Goal: Task Accomplishment & Management: Manage account settings

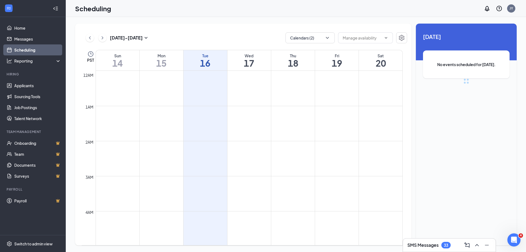
scroll to position [269, 0]
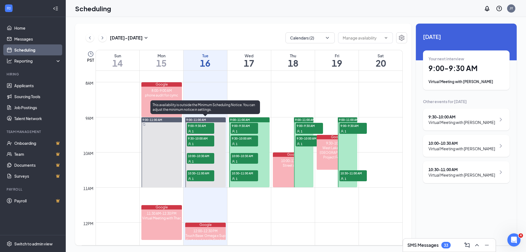
click at [204, 126] on span "9:00-9:30 AM" at bounding box center [200, 125] width 27 height 5
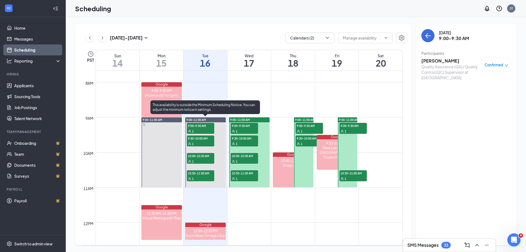
click at [203, 141] on div "1" at bounding box center [200, 143] width 27 height 5
click at [203, 159] on div "1" at bounding box center [200, 160] width 27 height 5
click at [202, 173] on span "10:30-11:00 AM" at bounding box center [200, 172] width 27 height 5
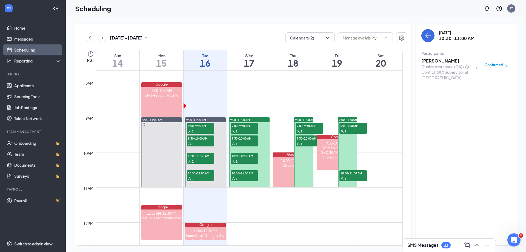
click at [356, 175] on span "10:30-11:00 AM" at bounding box center [352, 172] width 27 height 5
click at [358, 126] on span "9:00-9:30 AM" at bounding box center [352, 125] width 27 height 5
click at [348, 118] on span "9:00-11:00 AM" at bounding box center [349, 120] width 20 height 4
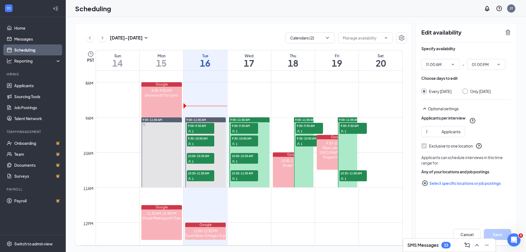
click at [349, 125] on span "9:00-9:30 AM" at bounding box center [352, 125] width 27 height 5
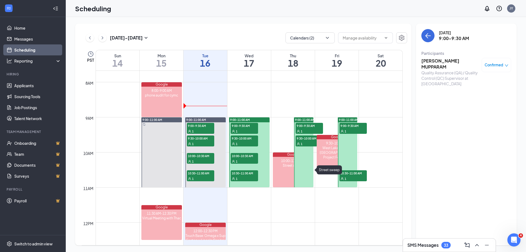
scroll to position [297, 0]
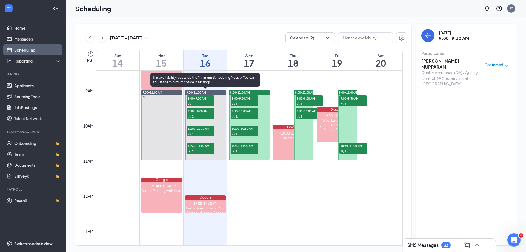
click at [197, 99] on span "9:00-9:30 AM" at bounding box center [200, 97] width 27 height 5
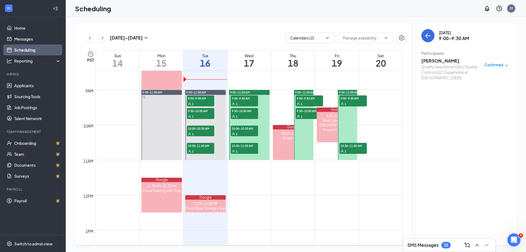
click at [436, 61] on h3 "Kelia Argueta" at bounding box center [450, 61] width 58 height 6
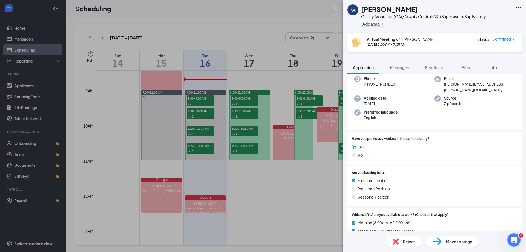
scroll to position [110, 0]
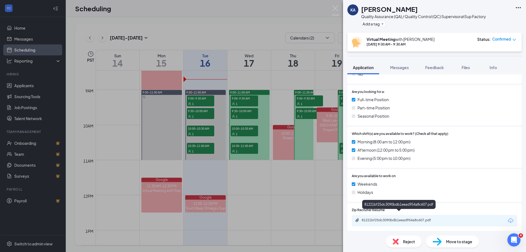
click at [414, 218] on div "81221bf25dc3090bdb1eead954a8c607.pdf" at bounding box center [399, 220] width 77 height 4
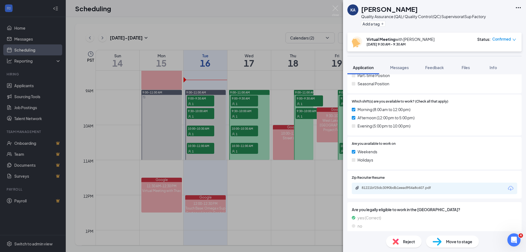
scroll to position [140, 0]
click at [396, 68] on span "Messages" at bounding box center [399, 67] width 19 height 5
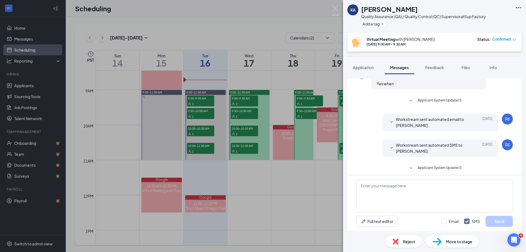
scroll to position [149, 0]
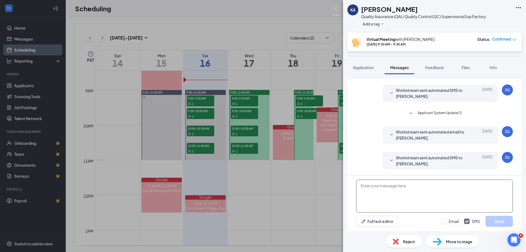
click at [389, 189] on textarea at bounding box center [434, 195] width 157 height 33
paste textarea "Kelia Argueta (Virtual Meeting - Quality Assurance (QA) / Quality Control (QC) …"
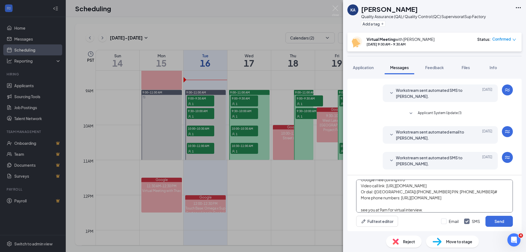
scroll to position [36, 0]
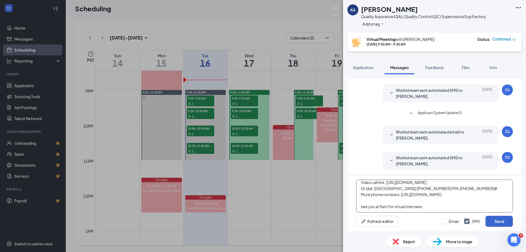
type textarea "Kelia Argueta (Virtual Meeting - Quality Assurance (QA) / Quality Control (QC) …"
click at [501, 221] on button "Send" at bounding box center [498, 221] width 27 height 11
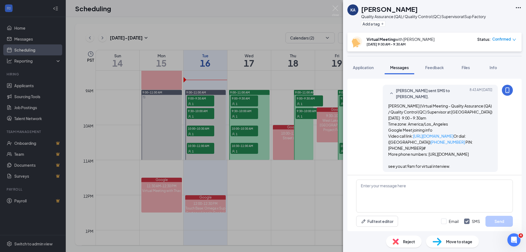
scroll to position [244, 0]
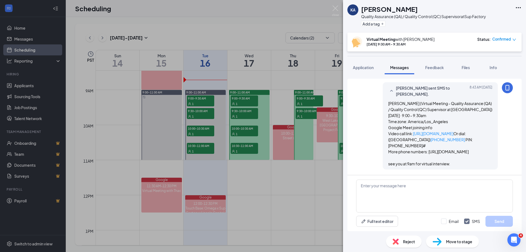
click at [201, 114] on div "KA Kelia Argueta Quality Assurance (QA) / Quality Control (QC) Supervisor at Su…" at bounding box center [263, 126] width 526 height 252
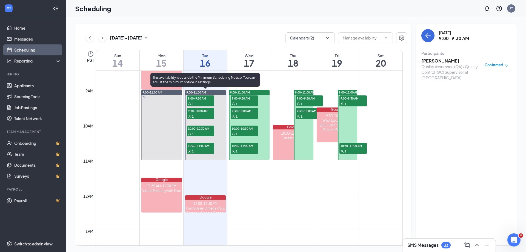
click at [200, 111] on span "9:30-10:00 AM" at bounding box center [200, 110] width 27 height 5
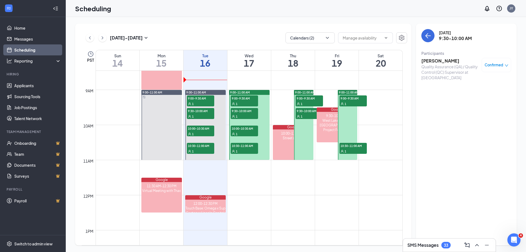
click at [431, 60] on h3 "[PERSON_NAME]" at bounding box center [450, 61] width 58 height 6
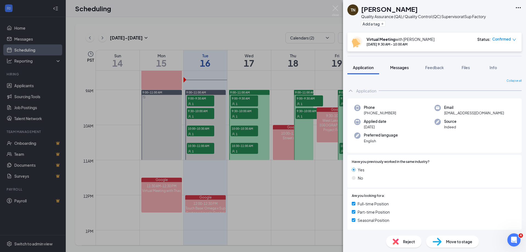
click at [403, 66] on span "Messages" at bounding box center [399, 67] width 19 height 5
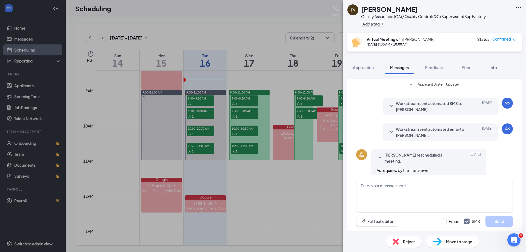
scroll to position [163, 0]
click at [410, 185] on textarea at bounding box center [434, 195] width 157 height 33
paste textarea "Thac Nguyen (Virtual Meeting - Quality Assurance (QA) / Quality Control (QC) Su…"
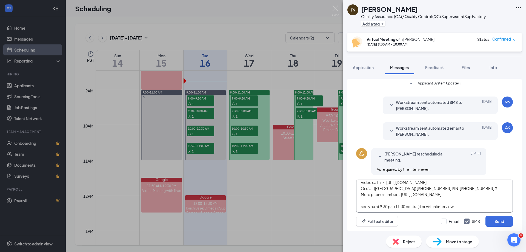
scroll to position [33, 0]
click at [395, 206] on textarea "Thac Nguyen (Virtual Meeting - Quality Assurance (QA) / Quality Control (QC) Su…" at bounding box center [434, 195] width 157 height 33
type textarea "Thac Nguyen (Virtual Meeting - Quality Assurance (QA) / Quality Control (QC) Su…"
click at [503, 220] on button "Send" at bounding box center [498, 221] width 27 height 11
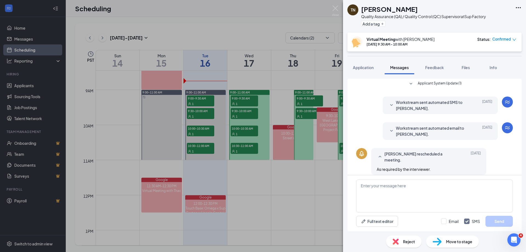
scroll to position [235, 0]
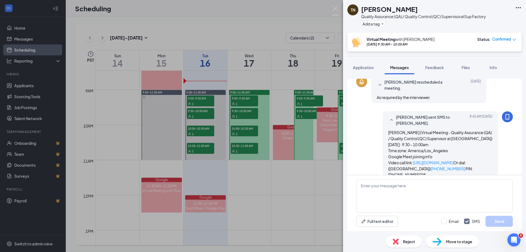
click at [201, 100] on div "TN Thac Nguyen Quality Assurance (QA) / Quality Control (QC) Supervisor at Sup …" at bounding box center [263, 126] width 526 height 252
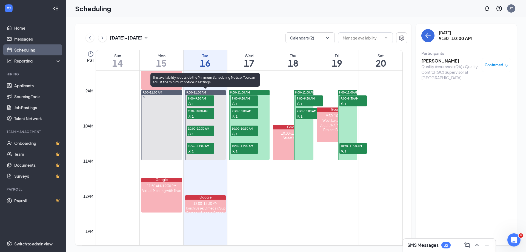
click at [201, 100] on span "9:00-9:30 AM" at bounding box center [200, 97] width 27 height 5
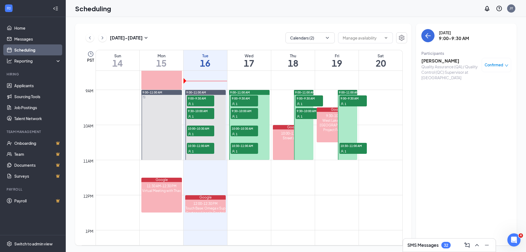
click at [435, 60] on h3 "Kelia Argueta" at bounding box center [450, 61] width 58 height 6
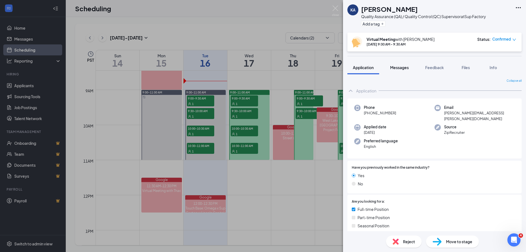
click at [398, 69] on span "Messages" at bounding box center [399, 67] width 19 height 5
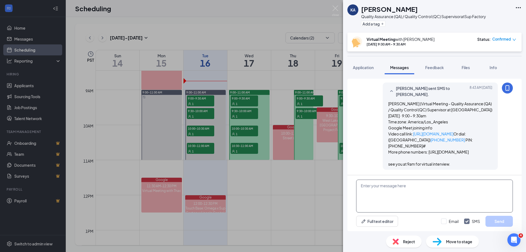
scroll to position [244, 0]
click at [414, 186] on textarea at bounding box center [434, 195] width 157 height 33
type textarea "sorry that was 9pst or 11 central time"
click at [500, 222] on button "Send" at bounding box center [498, 221] width 27 height 11
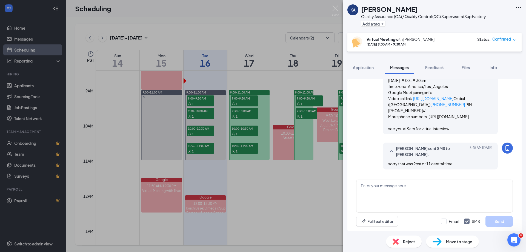
click at [194, 129] on div "KA Kelia Argueta Quality Assurance (QA) / Quality Control (QC) Supervisor at Su…" at bounding box center [263, 126] width 526 height 252
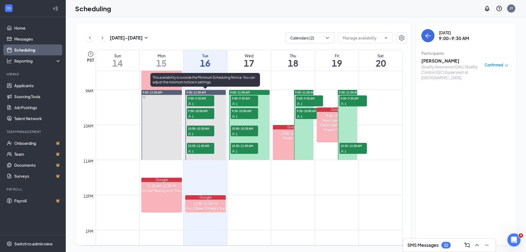
click at [195, 129] on span "10:00-10:30 AM" at bounding box center [200, 127] width 27 height 5
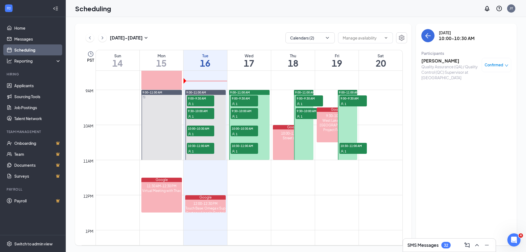
click at [437, 60] on h3 "Monica Brenner" at bounding box center [450, 61] width 58 height 6
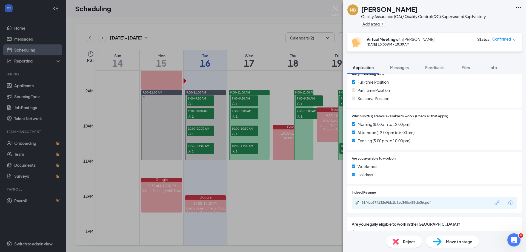
scroll to position [137, 0]
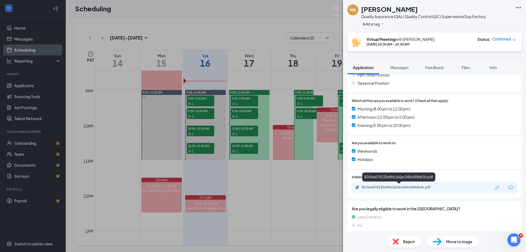
click at [421, 185] on div "81f4ce574132e9bb1b5ac340c458db36.pdf" at bounding box center [399, 187] width 77 height 4
click at [400, 67] on span "Messages" at bounding box center [399, 67] width 19 height 5
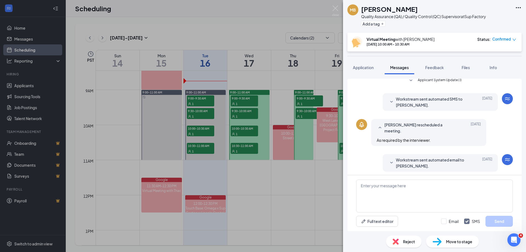
scroll to position [178, 0]
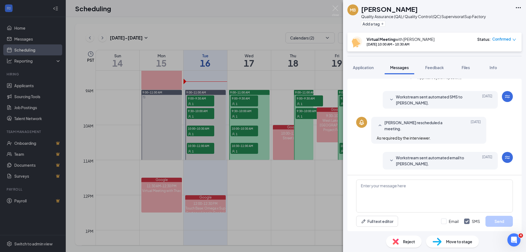
click at [388, 160] on icon "SmallChevronDown" at bounding box center [391, 160] width 7 height 7
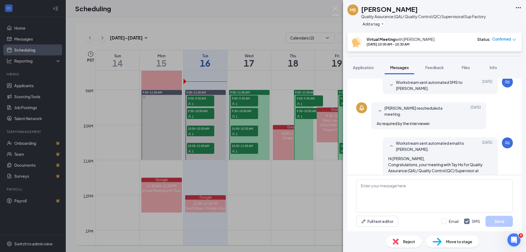
scroll to position [192, 0]
click at [185, 34] on div "MB Monica Brenner Quality Assurance (QA) / Quality Control (QC) Supervisor at S…" at bounding box center [263, 126] width 526 height 252
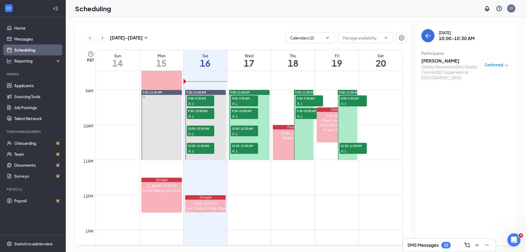
click at [437, 60] on h3 "Monica Brenner" at bounding box center [450, 61] width 58 height 6
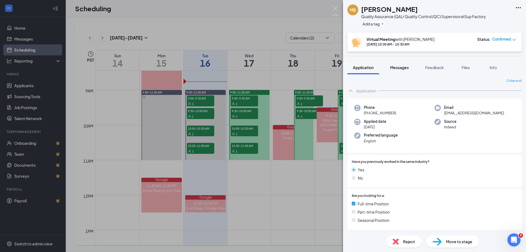
click at [396, 67] on span "Messages" at bounding box center [399, 67] width 19 height 5
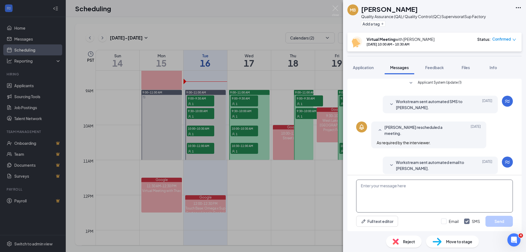
scroll to position [178, 0]
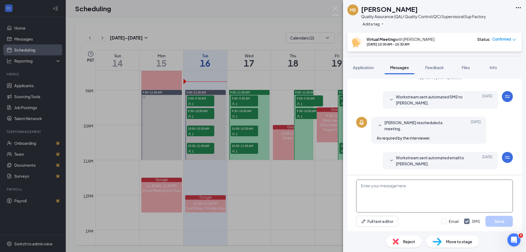
click at [409, 192] on textarea at bounding box center [434, 195] width 157 height 33
paste textarea "Monica Brenner (Virtual Meeting - Quality Assurance (QA) / Quality Control (QC)…"
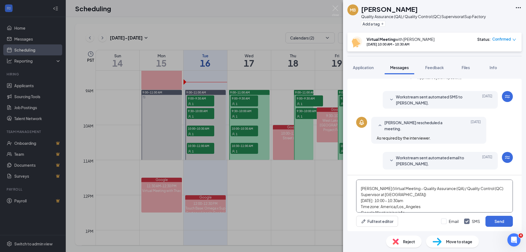
scroll to position [21, 0]
type textarea "see you at 12pm central time; attach is the meeting link. Monica Brenner (Virtu…"
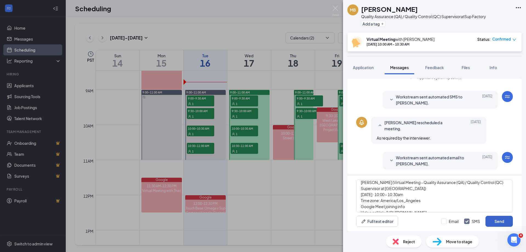
click at [500, 220] on button "Send" at bounding box center [498, 221] width 27 height 11
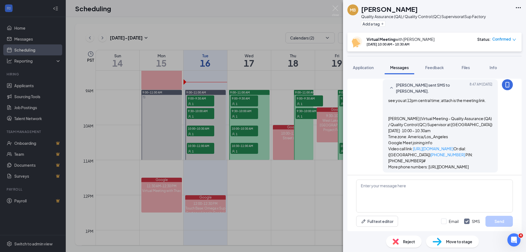
scroll to position [280, 0]
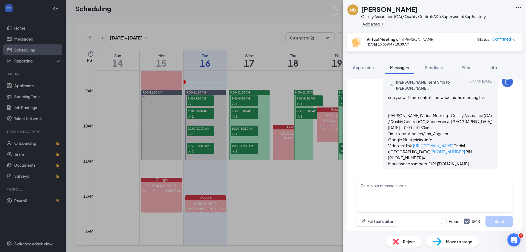
click at [203, 146] on div "MB Monica Brenner Quality Assurance (QA) / Quality Control (QC) Supervisor at S…" at bounding box center [263, 126] width 526 height 252
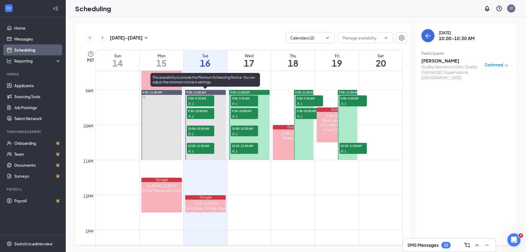
click at [203, 146] on span "10:30-11:00 AM" at bounding box center [200, 145] width 27 height 5
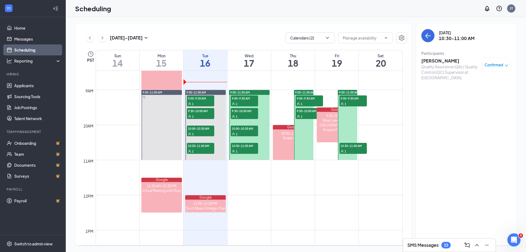
click at [439, 59] on h3 "Lee Morrison" at bounding box center [450, 61] width 58 height 6
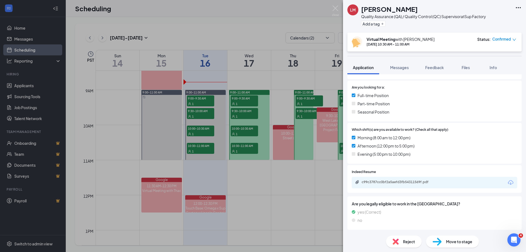
scroll to position [106, 0]
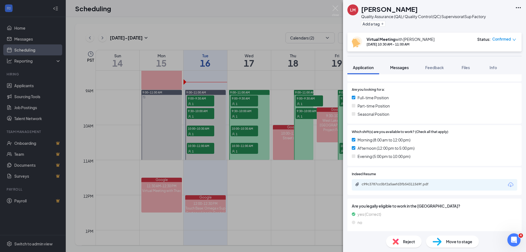
click at [400, 64] on button "Messages" at bounding box center [399, 68] width 30 height 14
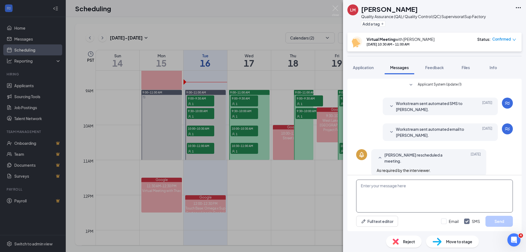
scroll to position [163, 0]
click at [410, 192] on textarea at bounding box center [434, 195] width 157 height 33
paste textarea "Lee Morrison (Virtual Meeting - Quality Assurance (QA) / Quality Control (QC) S…"
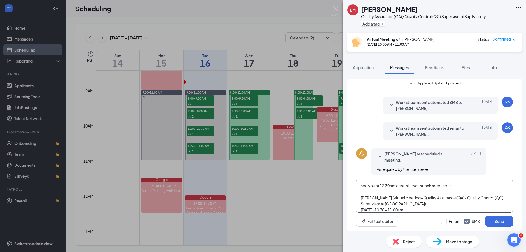
scroll to position [30, 0]
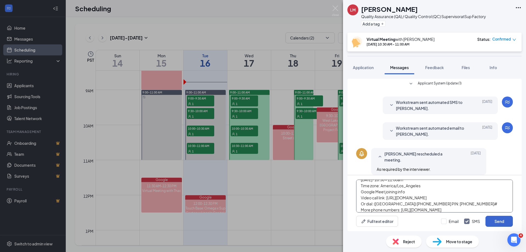
type textarea "see you at 12:30pm central time; attach meeting link. Lee Morrison (Virtual Mee…"
click at [498, 223] on button "Send" at bounding box center [498, 221] width 27 height 11
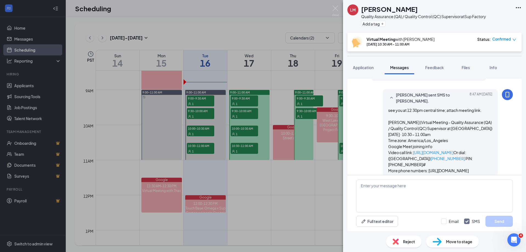
scroll to position [258, 0]
drag, startPoint x: 491, startPoint y: 0, endPoint x: 133, endPoint y: 0, distance: 358.2
click at [184, 21] on div "LM Lee Morrison Quality Assurance (QA) / Quality Control (QC) Supervisor at Sup…" at bounding box center [263, 126] width 526 height 252
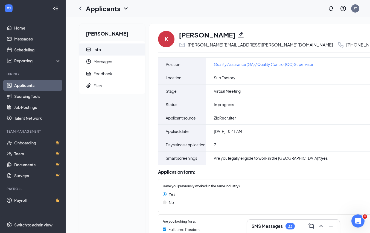
click at [209, 36] on h1 "Kelia Argueta" at bounding box center [207, 34] width 57 height 9
click at [99, 85] on div "Files" at bounding box center [98, 85] width 8 height 5
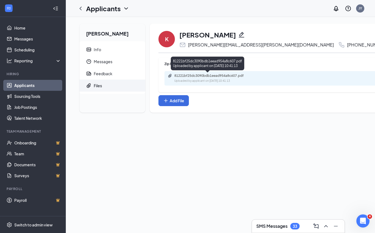
click at [214, 77] on div "81221bf25dc3090bdb1eead954a8c607.pdf" at bounding box center [212, 76] width 77 height 4
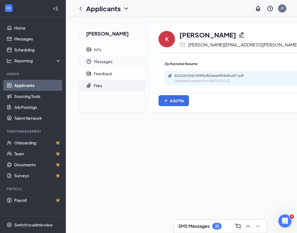
click at [104, 62] on span "Messages" at bounding box center [117, 62] width 47 height 12
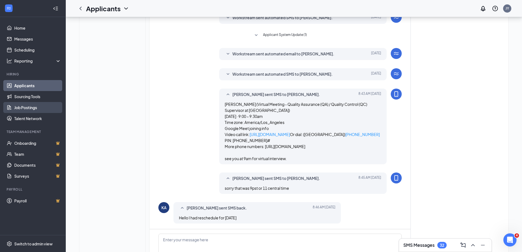
scroll to position [41, 0]
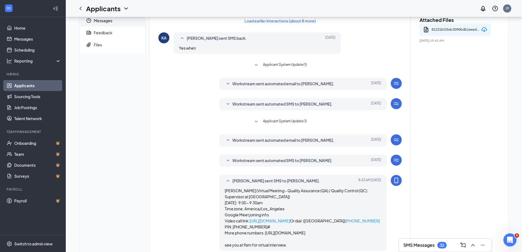
click at [27, 85] on link "Applicants" at bounding box center [37, 85] width 47 height 11
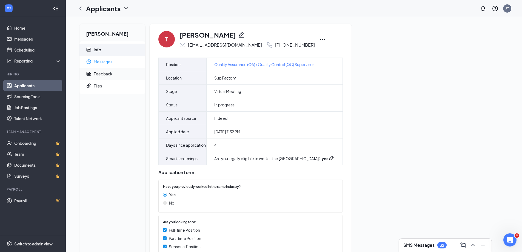
drag, startPoint x: 99, startPoint y: 61, endPoint x: 125, endPoint y: 70, distance: 27.5
click at [100, 61] on span "Messages" at bounding box center [117, 62] width 47 height 12
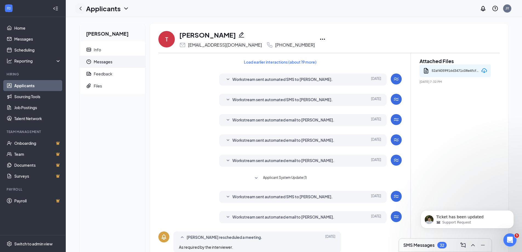
click at [80, 8] on icon "ChevronLeft" at bounding box center [80, 9] width 2 height 4
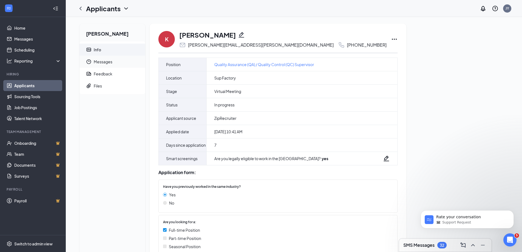
click at [101, 60] on span "Messages" at bounding box center [117, 62] width 47 height 12
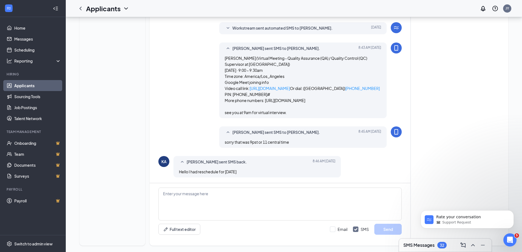
scroll to position [178, 0]
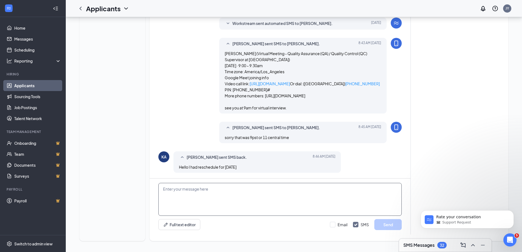
click at [234, 193] on textarea at bounding box center [279, 199] width 243 height 33
type textarea "Hello [PERSON_NAME]; I do not see you calendar invite for [DATE]; can you tell …"
click at [389, 222] on button "Send" at bounding box center [387, 224] width 27 height 11
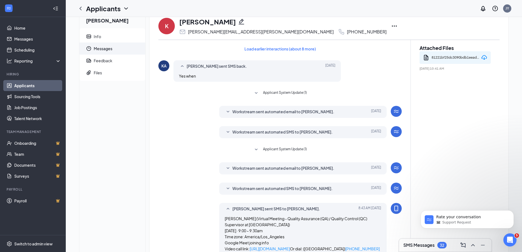
scroll to position [0, 0]
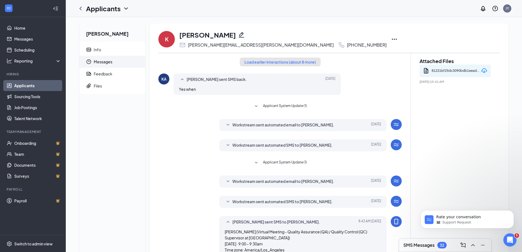
click at [270, 61] on button "Load earlier interactions (about 8 more)" at bounding box center [280, 62] width 81 height 9
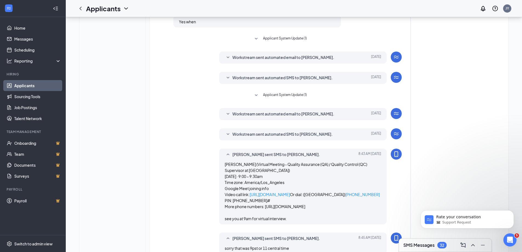
scroll to position [164, 0]
click at [227, 112] on icon "SmallChevronDown" at bounding box center [228, 113] width 7 height 7
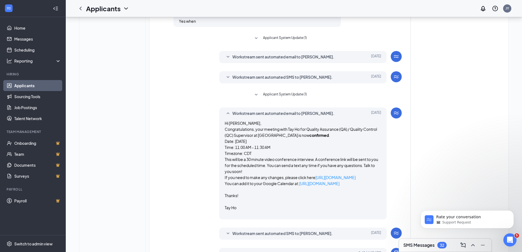
click at [228, 76] on icon "SmallChevronDown" at bounding box center [228, 77] width 7 height 7
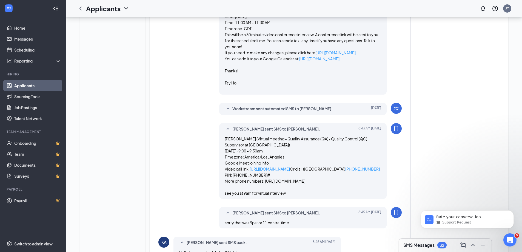
scroll to position [329, 0]
click at [228, 112] on icon "SmallChevronDown" at bounding box center [228, 108] width 7 height 7
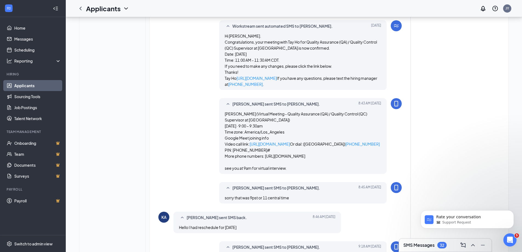
scroll to position [519, 0]
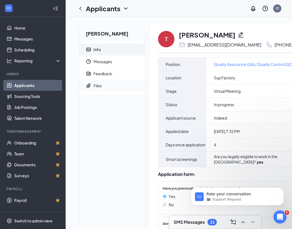
click at [99, 87] on div "Files" at bounding box center [98, 85] width 8 height 5
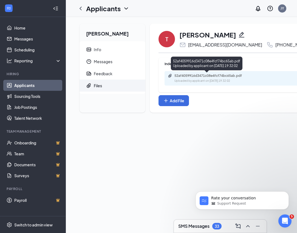
click at [221, 77] on div "52af4059916d3471c08e4fcf74bc65ab.pdf" at bounding box center [212, 76] width 77 height 4
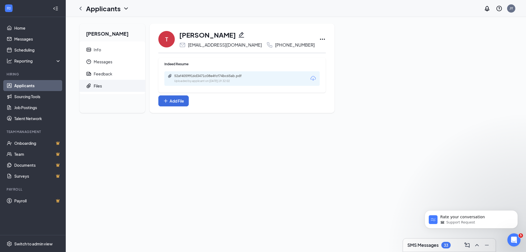
click at [319, 39] on icon "Ellipses" at bounding box center [322, 39] width 7 height 7
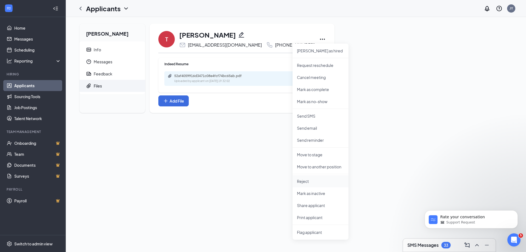
click at [309, 182] on p "Reject" at bounding box center [320, 180] width 47 height 5
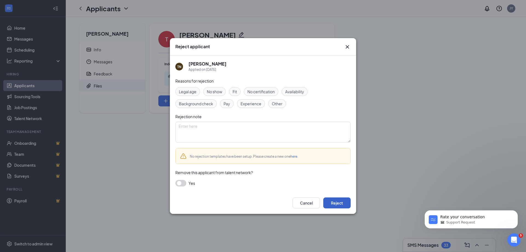
click at [333, 202] on button "Reject" at bounding box center [336, 202] width 27 height 11
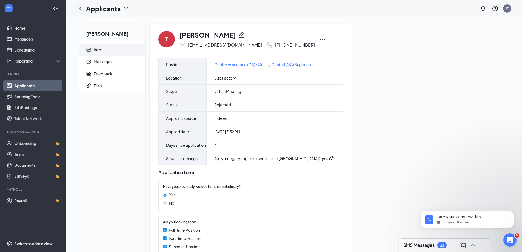
click at [81, 9] on icon "ChevronLeft" at bounding box center [80, 8] width 7 height 7
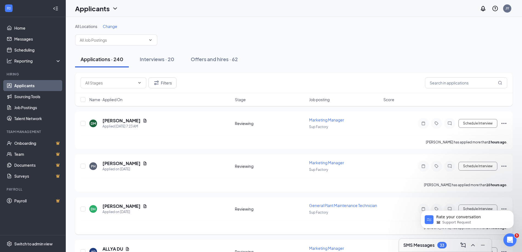
click at [337, 205] on span "General Plant Maintenance Technician" at bounding box center [343, 205] width 68 height 5
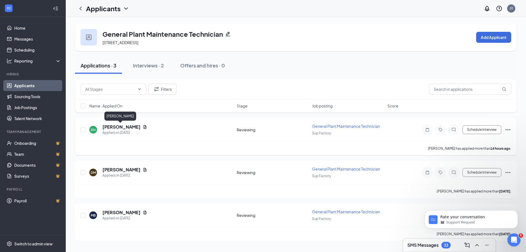
click at [114, 126] on h5 "[PERSON_NAME]" at bounding box center [121, 127] width 38 height 6
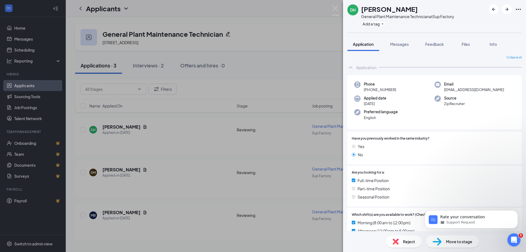
scroll to position [110, 0]
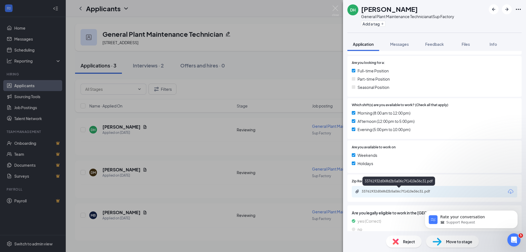
click at [411, 190] on div "33761932d068d2b5a06c7f1410e36c31.pdf" at bounding box center [399, 191] width 77 height 4
click at [401, 240] on div "Reject" at bounding box center [404, 241] width 36 height 12
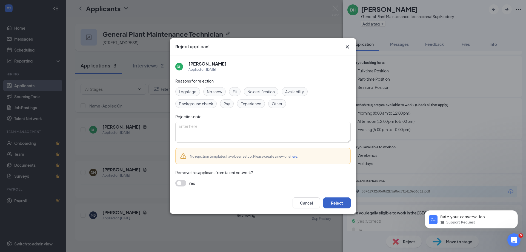
click at [341, 202] on button "Reject" at bounding box center [336, 202] width 27 height 11
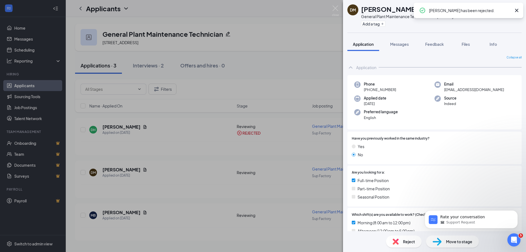
click at [117, 170] on div "DM [PERSON_NAME] General Plant Maintenance Technician at [GEOGRAPHIC_DATA] Add …" at bounding box center [263, 126] width 526 height 252
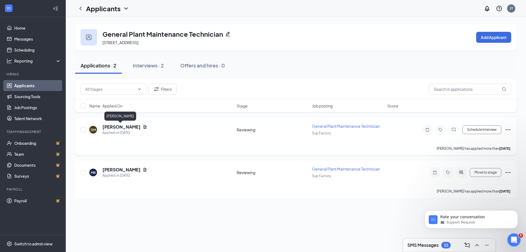
click at [117, 127] on h5 "[PERSON_NAME]" at bounding box center [121, 127] width 38 height 6
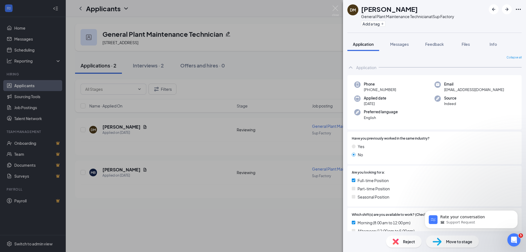
scroll to position [83, 0]
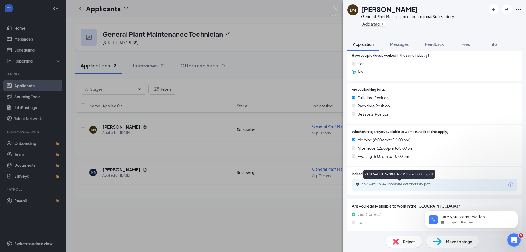
click at [406, 184] on div "cb289ef11b3e78bfda2043b97d5800f5.pdf" at bounding box center [399, 184] width 77 height 4
click at [407, 242] on span "Reject" at bounding box center [409, 241] width 12 height 6
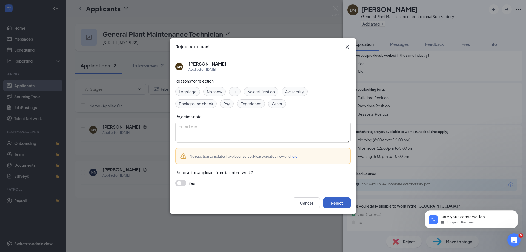
click at [332, 203] on button "Reject" at bounding box center [336, 202] width 27 height 11
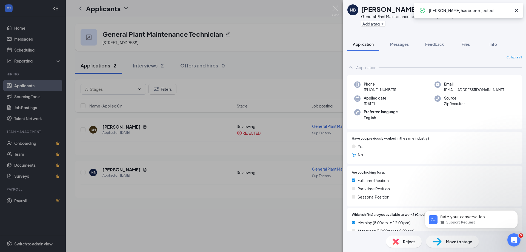
click at [121, 170] on div "MB [PERSON_NAME] General Plant Maintenance Technician at [GEOGRAPHIC_DATA] Add …" at bounding box center [263, 126] width 526 height 252
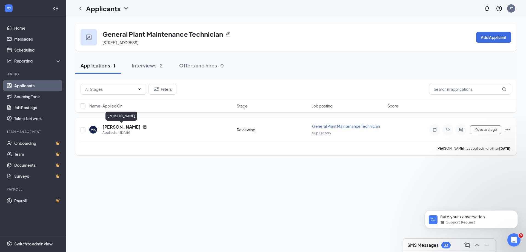
click at [131, 126] on h5 "[PERSON_NAME]" at bounding box center [121, 127] width 38 height 6
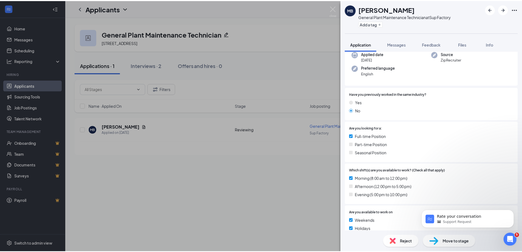
scroll to position [110, 0]
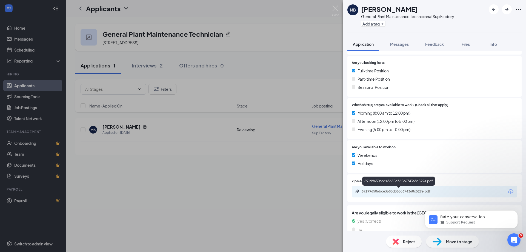
click at [402, 190] on div "691996506bce3685d365c674368c529e.pdf" at bounding box center [399, 191] width 77 height 4
click at [272, 180] on div "MB [PERSON_NAME] General Plant Maintenance Technician at [GEOGRAPHIC_DATA] Add …" at bounding box center [263, 126] width 526 height 252
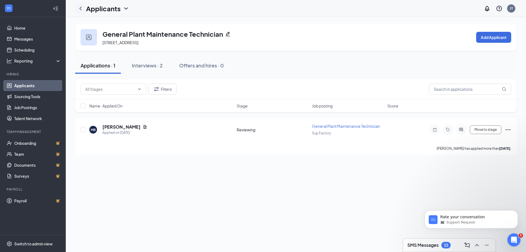
click at [80, 7] on icon "ChevronLeft" at bounding box center [80, 8] width 7 height 7
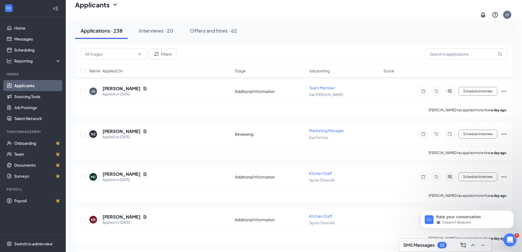
scroll to position [164, 0]
